Goal: Task Accomplishment & Management: Manage account settings

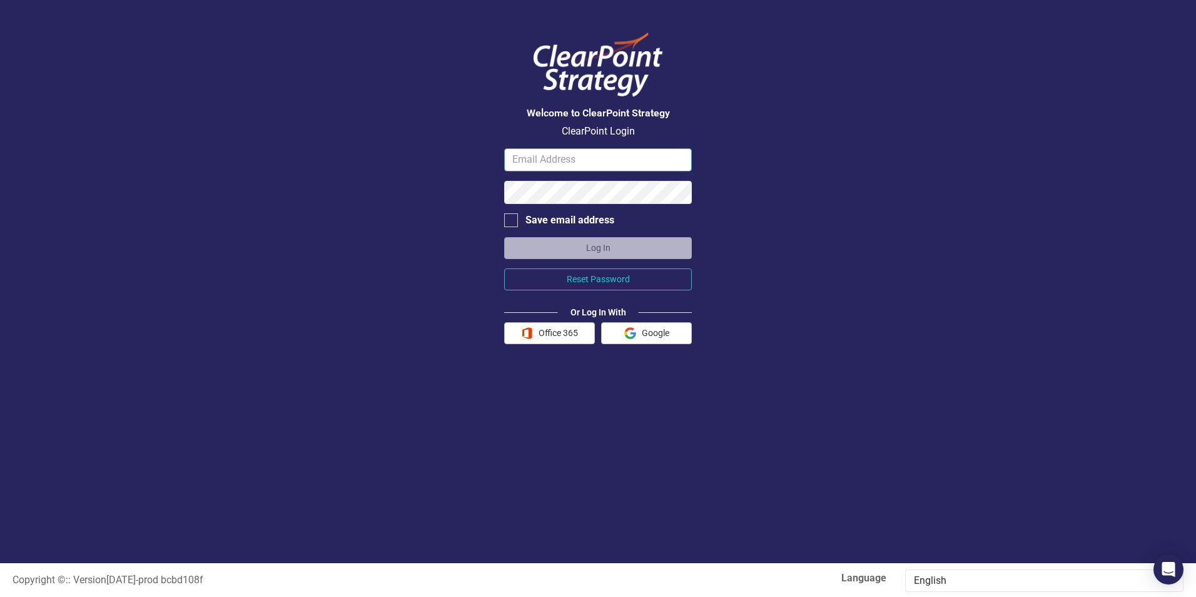
click at [514, 160] on input "email" at bounding box center [598, 159] width 188 height 23
click at [581, 248] on button "Log In" at bounding box center [598, 248] width 188 height 22
click at [657, 158] on input "[EMAIL_ADDRESS][DOMAIN_NAME]" at bounding box center [598, 159] width 188 height 23
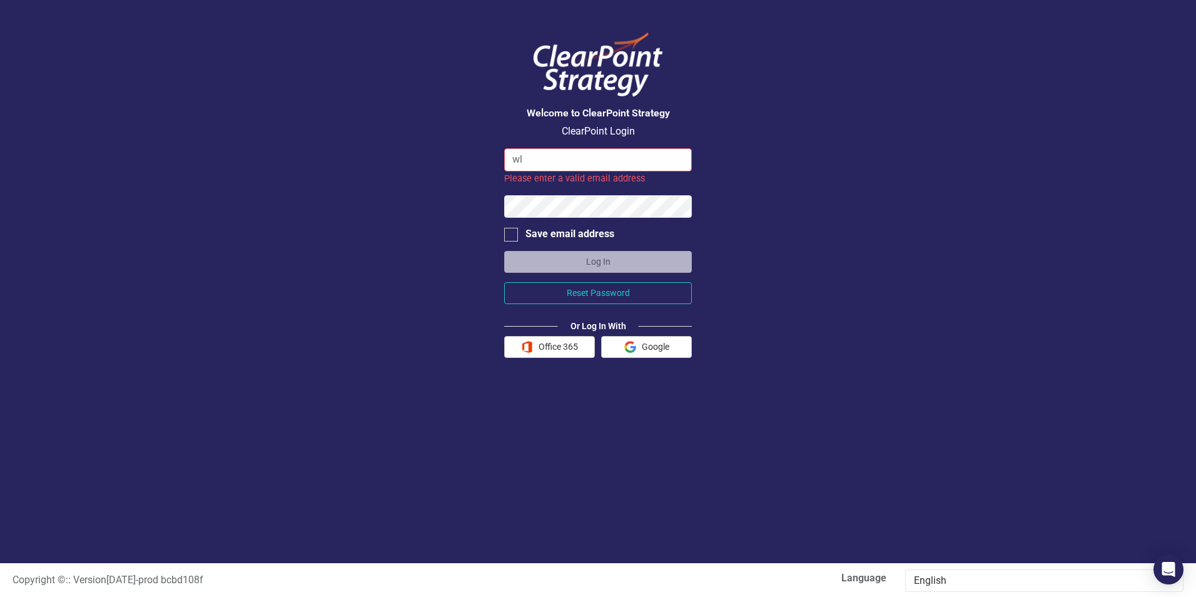
type input "w"
click at [528, 160] on input "email" at bounding box center [598, 159] width 188 height 23
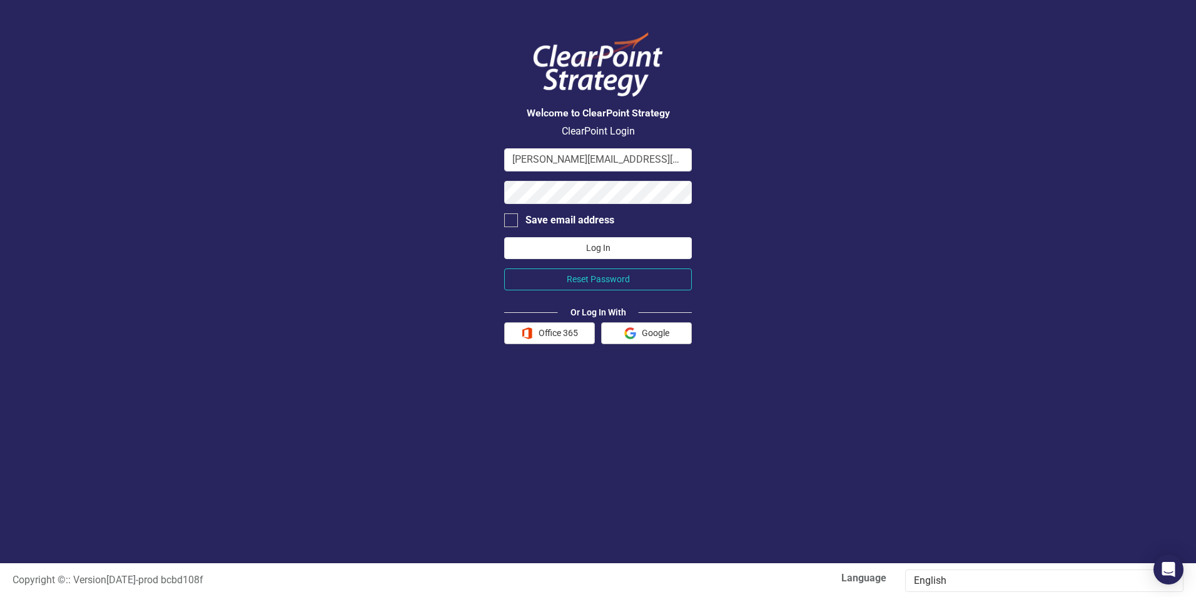
click at [589, 245] on button "Log In" at bounding box center [598, 248] width 188 height 22
click at [648, 162] on input "[PERSON_NAME][EMAIL_ADDRESS][PERSON_NAME][DOMAIN_NAME]" at bounding box center [598, 159] width 188 height 23
click at [535, 158] on input "[PERSON_NAME][EMAIL_ADDRESS][PERSON_NAME][DOMAIN_NAME]" at bounding box center [598, 159] width 188 height 23
click at [591, 246] on button "Log In" at bounding box center [598, 248] width 188 height 22
click at [521, 156] on input "[EMAIL_ADDRESS][DOMAIN_NAME]" at bounding box center [598, 159] width 188 height 23
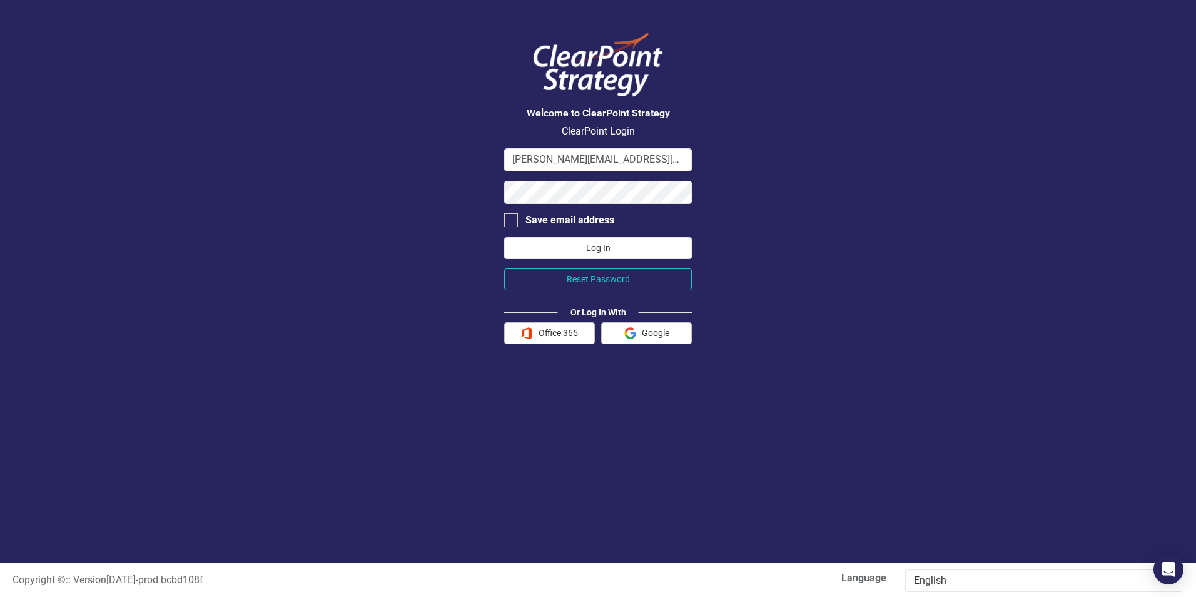
click at [593, 250] on button "Log In" at bounding box center [598, 248] width 188 height 22
drag, startPoint x: 653, startPoint y: 160, endPoint x: 409, endPoint y: 185, distance: 245.2
click at [409, 185] on div "Welcome to ClearPoint Strategy ClearPoint Login [PERSON_NAME][EMAIL_ADDRESS][PE…" at bounding box center [598, 281] width 1196 height 563
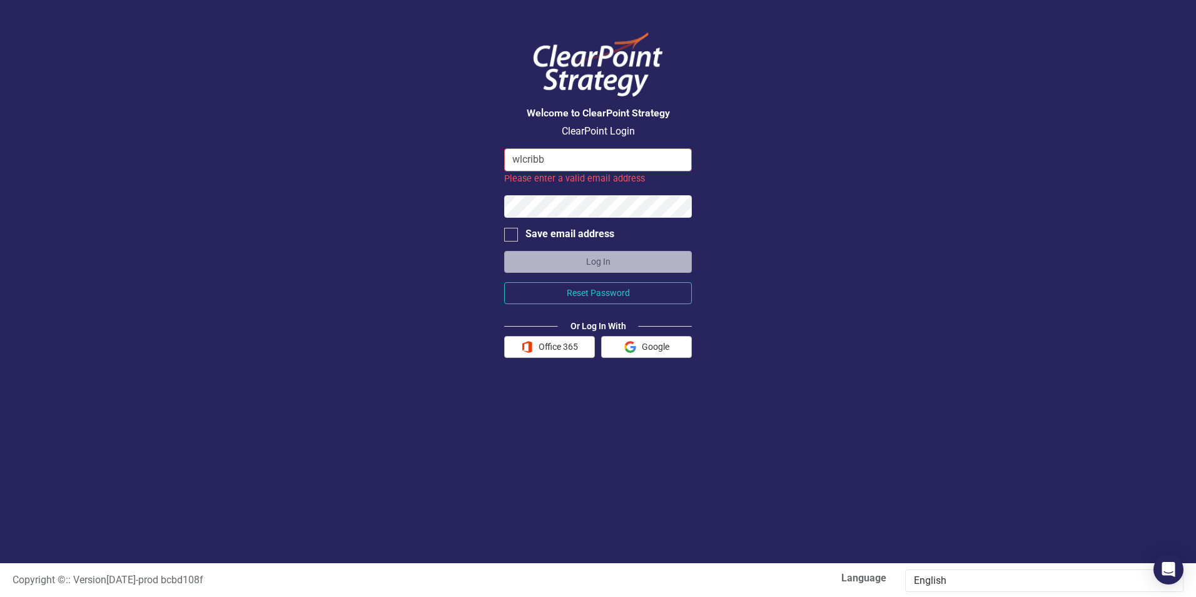
click at [409, 185] on div "Welcome to ClearPoint Strategy ClearPoint Login wlcribb Please enter a valid em…" at bounding box center [598, 281] width 1196 height 563
click at [554, 153] on input "wlcribb" at bounding box center [598, 159] width 188 height 23
type input "[EMAIL_ADDRESS][DOMAIN_NAME]"
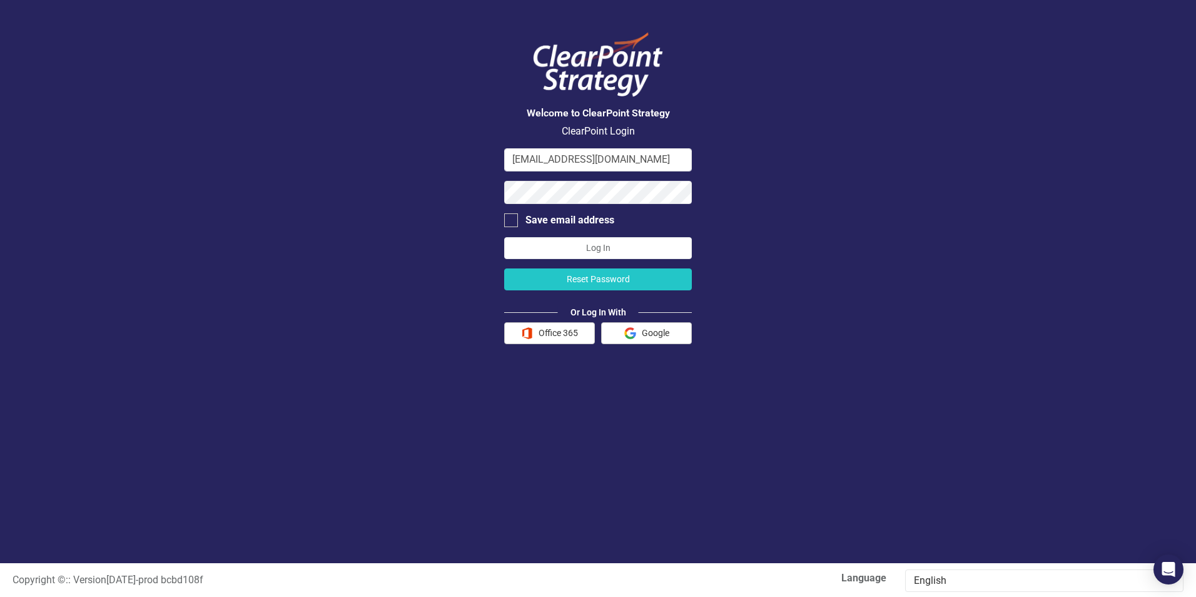
click at [590, 275] on button "Reset Password" at bounding box center [598, 279] width 188 height 22
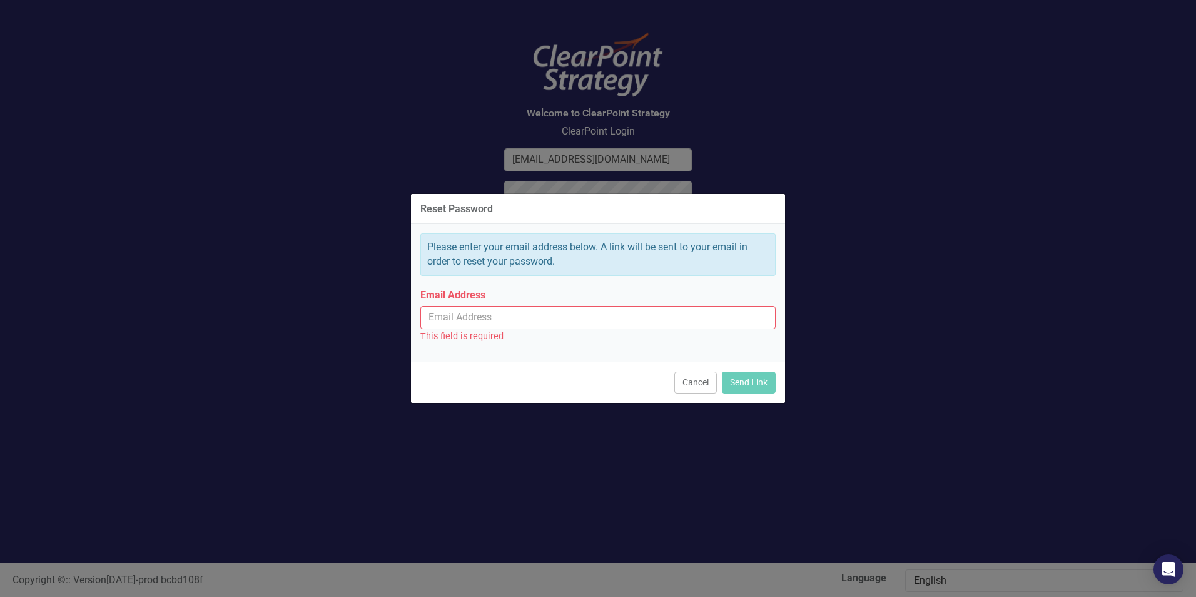
click at [451, 315] on input "Email Address" at bounding box center [597, 317] width 355 height 23
type input "[EMAIL_ADDRESS][DOMAIN_NAME]"
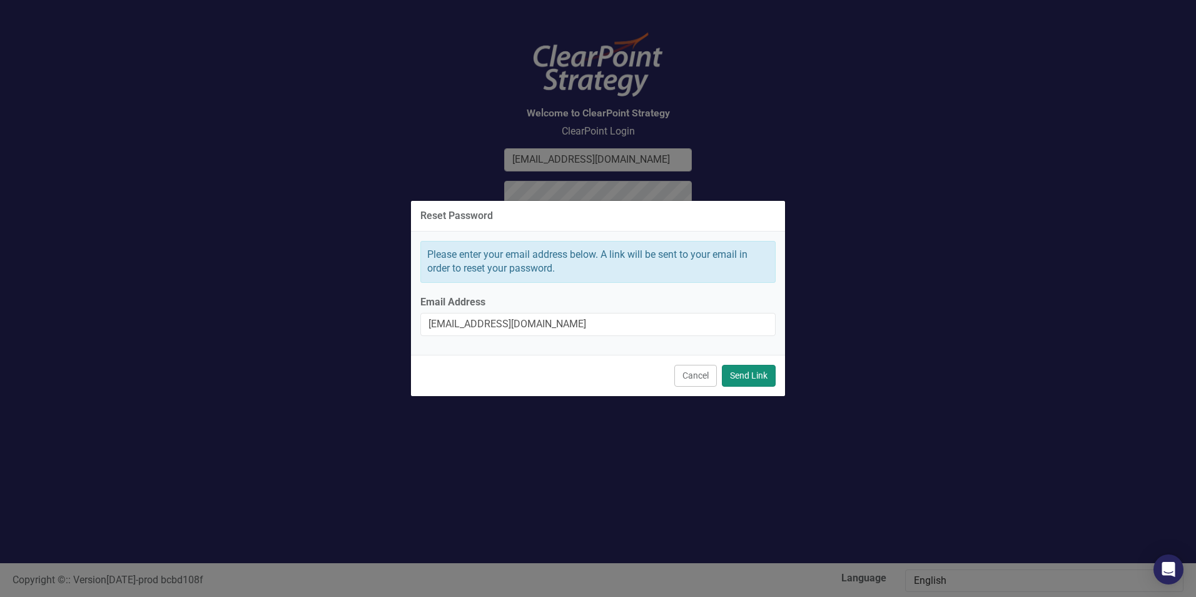
click at [751, 371] on button "Send Link" at bounding box center [749, 376] width 54 height 22
